Goal: Task Accomplishment & Management: Manage account settings

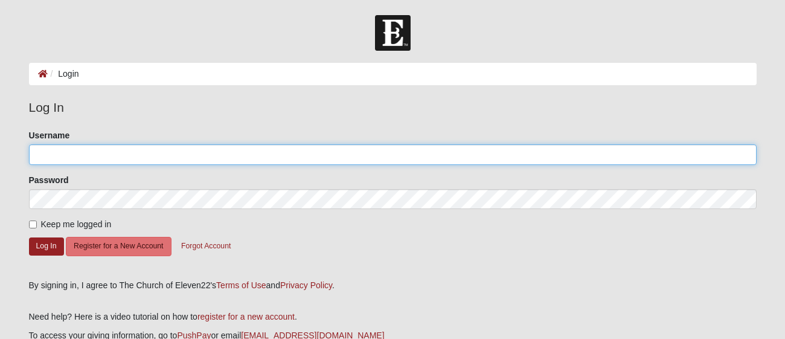
type input "[EMAIL_ADDRESS][DOMAIN_NAME]"
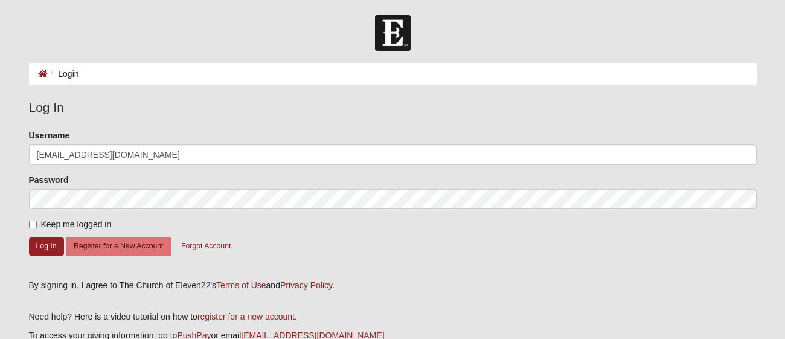
click at [57, 229] on span "Keep me logged in" at bounding box center [76, 224] width 71 height 10
click at [37, 228] on input "Keep me logged in" at bounding box center [33, 224] width 8 height 8
checkbox input "true"
click at [50, 249] on button "Log In" at bounding box center [46, 246] width 35 height 18
